Goal: Information Seeking & Learning: Learn about a topic

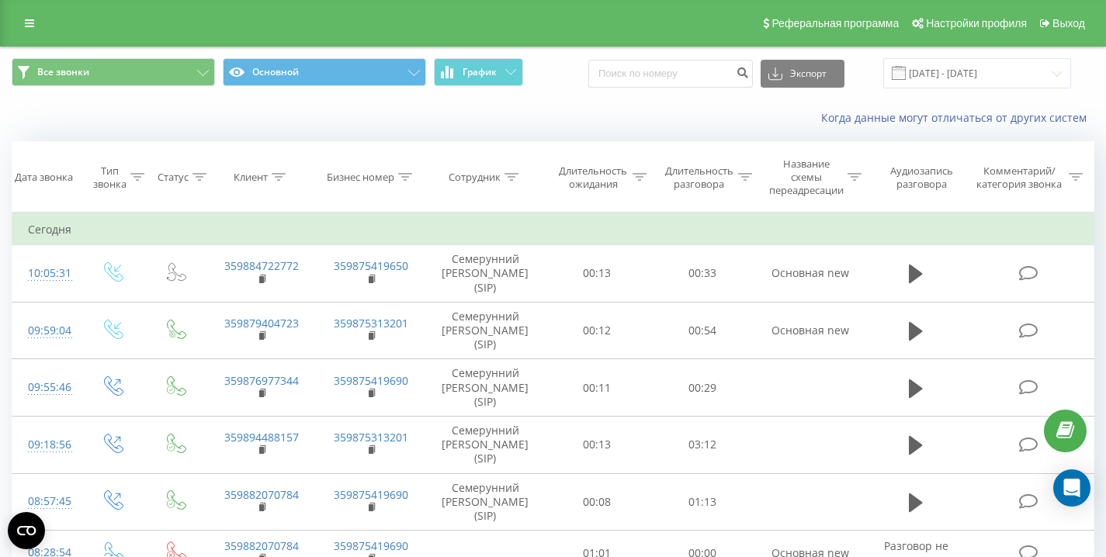
click at [377, 124] on div "Когда данные могут отличаться от других систем" at bounding box center [553, 117] width 1105 height 37
click at [533, 113] on div "Когда данные могут отличаться от других систем" at bounding box center [760, 118] width 690 height 16
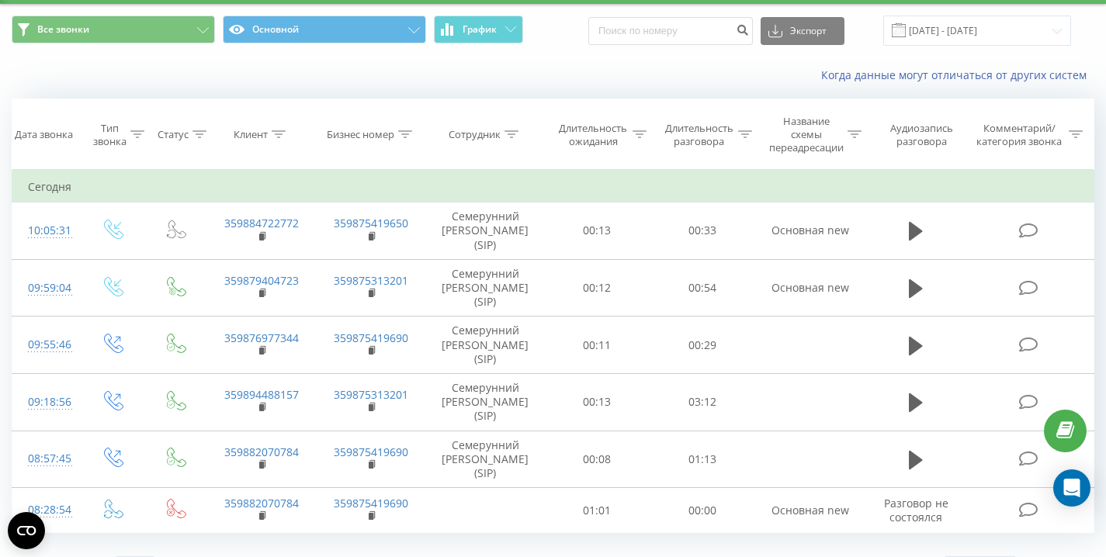
scroll to position [77, 0]
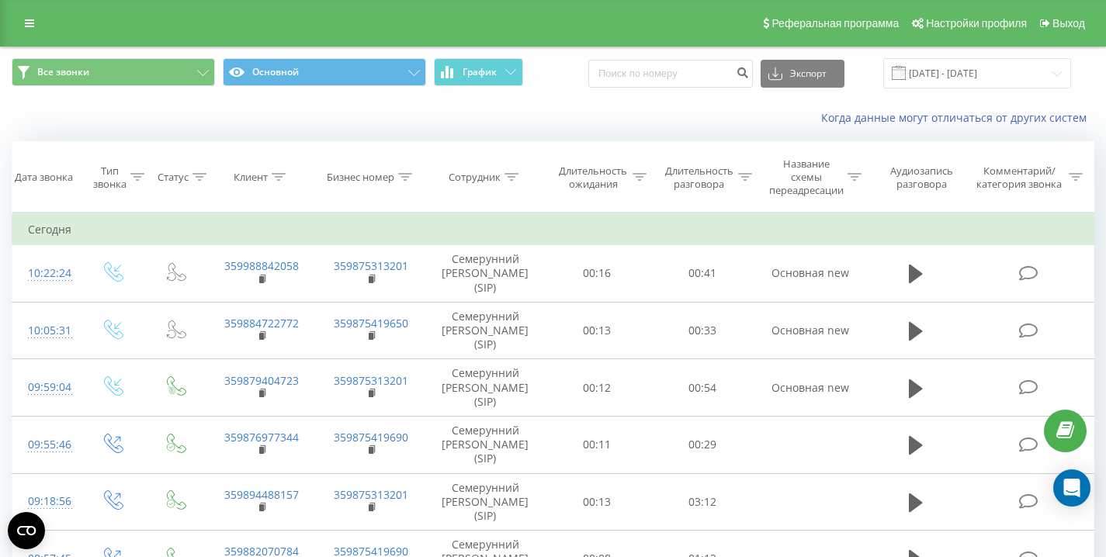
click at [566, 104] on div "Когда данные могут отличаться от других систем" at bounding box center [553, 117] width 1105 height 37
click at [571, 100] on div "Когда данные могут отличаться от других систем" at bounding box center [553, 117] width 1105 height 37
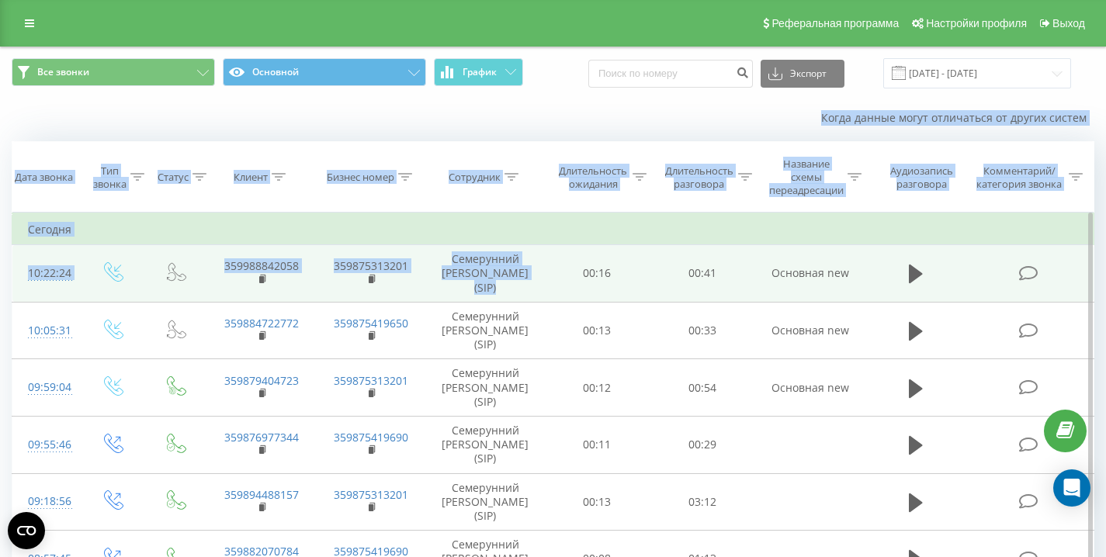
drag, startPoint x: 156, startPoint y: 114, endPoint x: 559, endPoint y: 265, distance: 430.4
click at [541, 310] on div "Все звонки Основной График Экспорт .csv .xls .xlsx 19.09.2025 - 19.09.2025 Когд…" at bounding box center [553, 369] width 1083 height 644
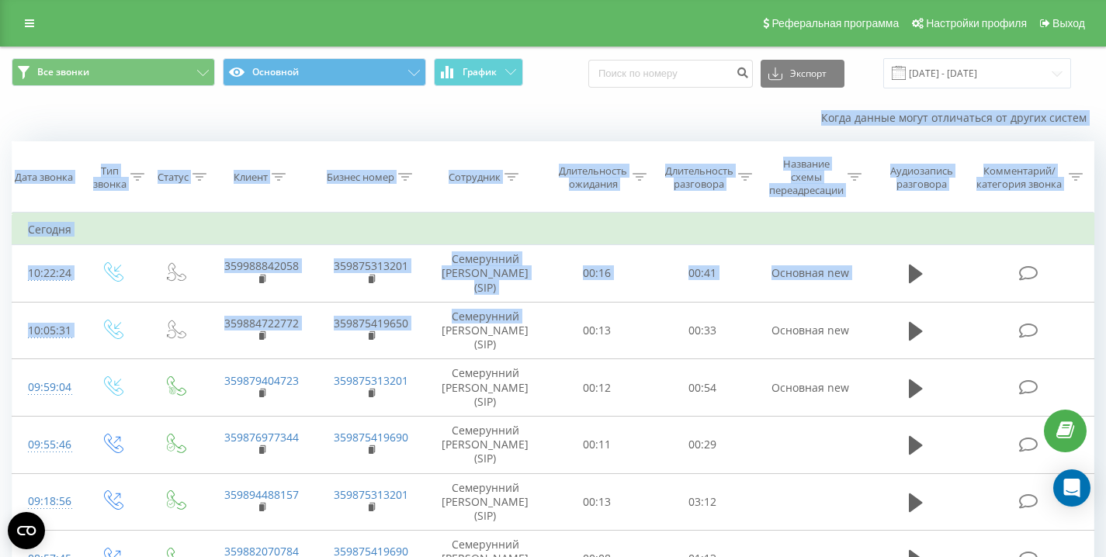
click at [577, 120] on div "Когда данные могут отличаться от других систем" at bounding box center [760, 118] width 690 height 16
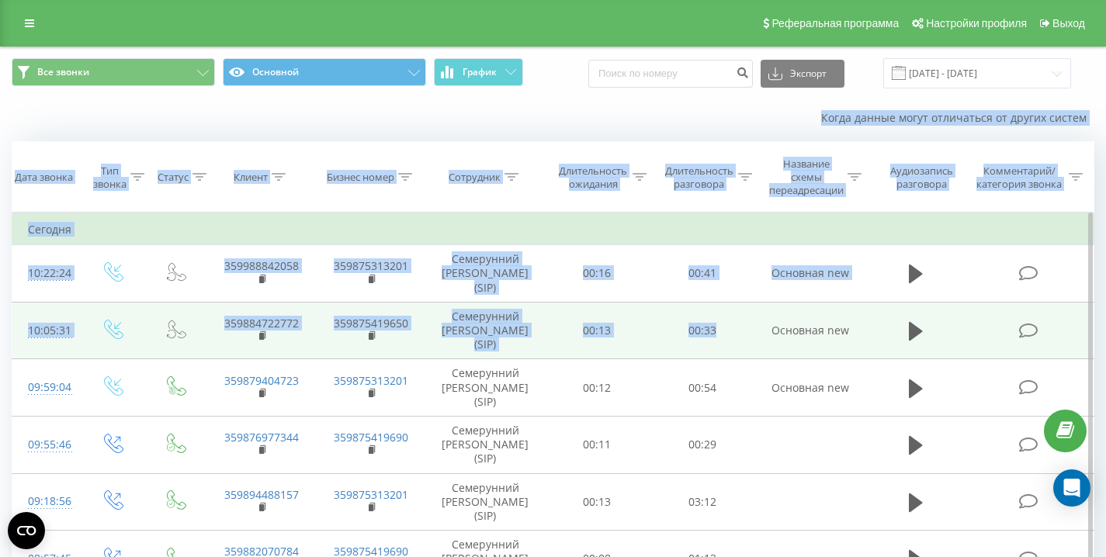
drag, startPoint x: 567, startPoint y: 110, endPoint x: 747, endPoint y: 347, distance: 297.0
click at [747, 348] on div "Все звонки Основной График Экспорт .csv .xls .xlsx 19.09.2025 - 19.09.2025 Когд…" at bounding box center [553, 369] width 1083 height 644
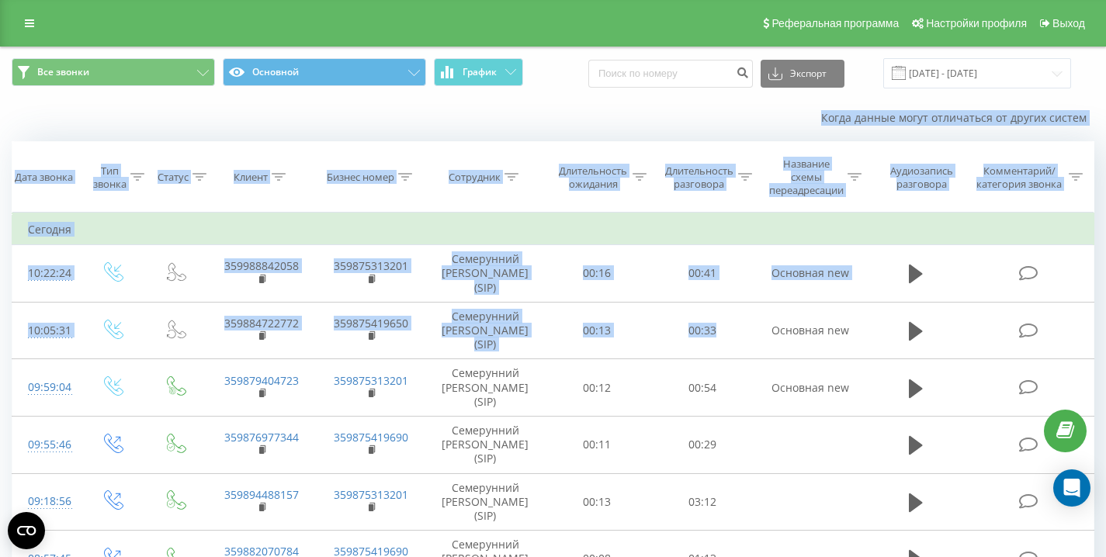
click at [567, 99] on div "Когда данные могут отличаться от других систем" at bounding box center [553, 117] width 1105 height 37
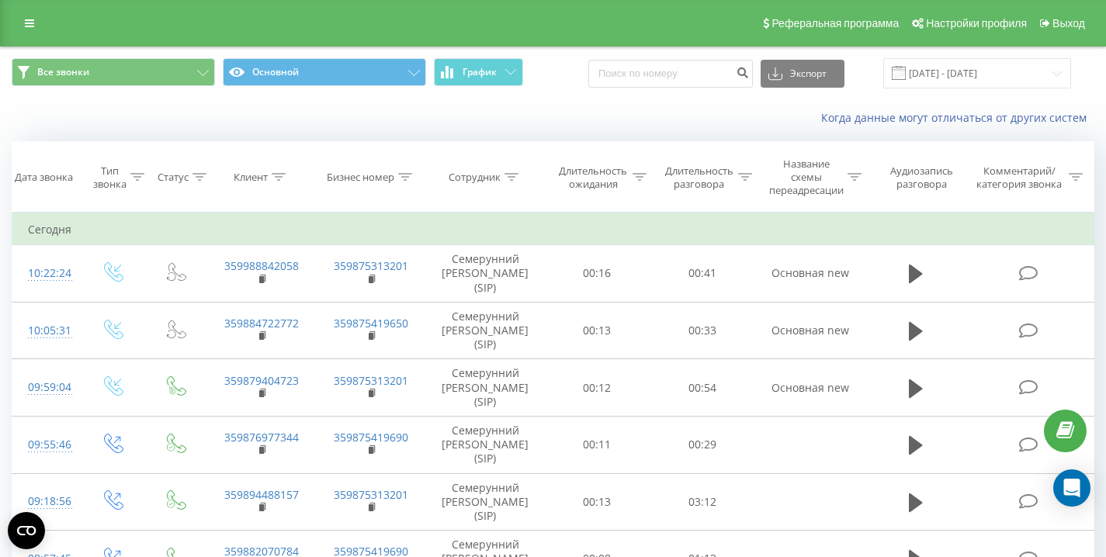
click at [90, 111] on div "Когда данные могут отличаться от других систем" at bounding box center [553, 117] width 1105 height 37
click at [599, 64] on div "Все звонки Основной График Экспорт .csv .xls .xlsx [DATE] - [DATE]" at bounding box center [553, 73] width 1083 height 30
click at [567, 90] on div "Все звонки Основной График Экспорт .csv .xls .xlsx [DATE] - [DATE]" at bounding box center [553, 73] width 1105 height 52
click at [134, 129] on div "Когда данные могут отличаться от других систем" at bounding box center [553, 117] width 1105 height 37
click at [612, 125] on div "Когда данные могут отличаться от других систем" at bounding box center [760, 118] width 690 height 16
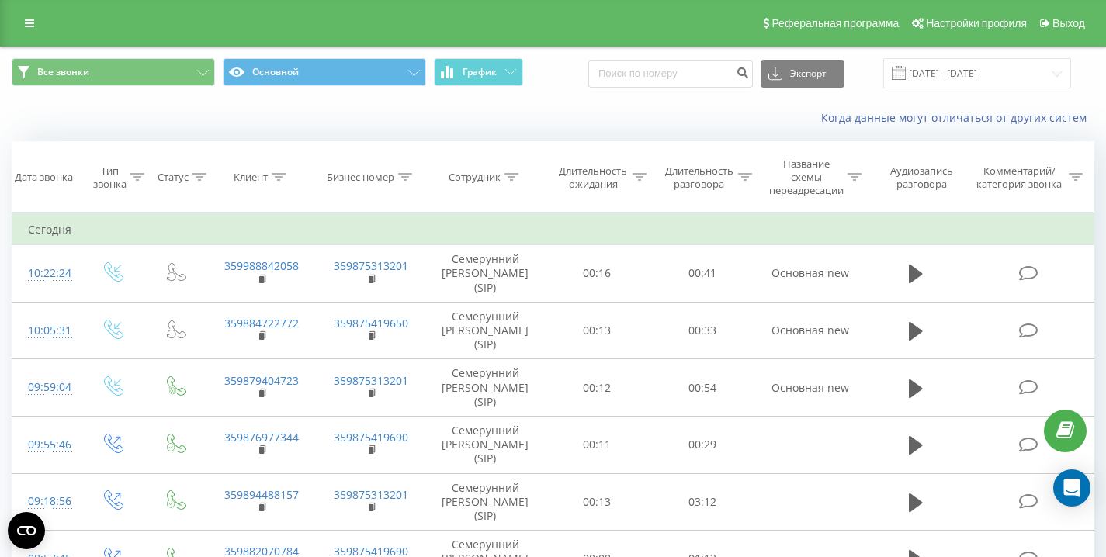
click at [560, 73] on div "Все звонки Основной График Экспорт .csv .xls .xlsx [DATE] - [DATE]" at bounding box center [553, 73] width 1083 height 30
